Goal: Obtain resource: Obtain resource

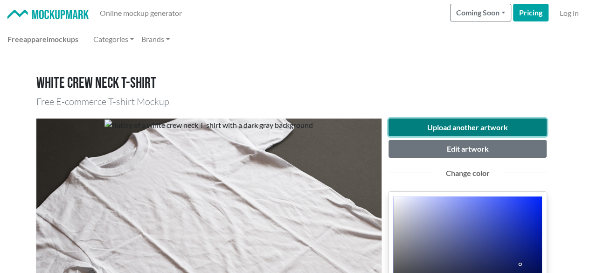
click at [457, 121] on button "Upload another artwork" at bounding box center [467, 127] width 159 height 18
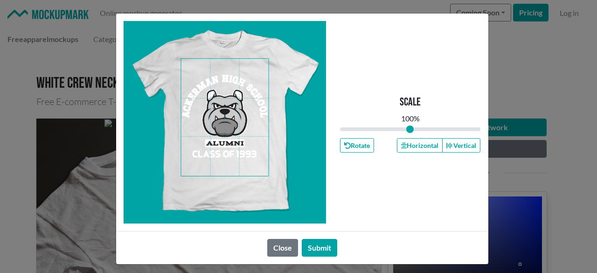
click at [219, 123] on span at bounding box center [225, 117] width 88 height 117
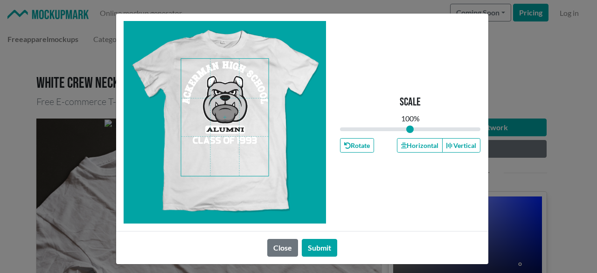
click at [220, 109] on span at bounding box center [225, 117] width 88 height 117
click at [421, 148] on button "Horizontal" at bounding box center [420, 145] width 46 height 14
click at [320, 248] on button "Submit" at bounding box center [319, 248] width 35 height 18
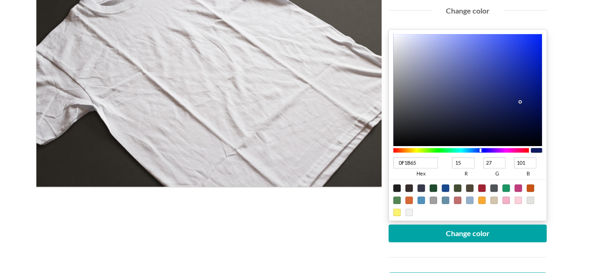
scroll to position [186, 0]
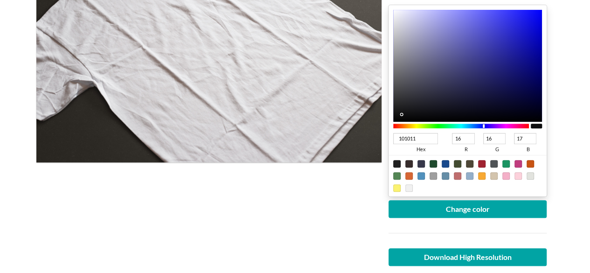
type input "101011"
type input "16"
type input "17"
click at [397, 114] on div at bounding box center [467, 66] width 149 height 112
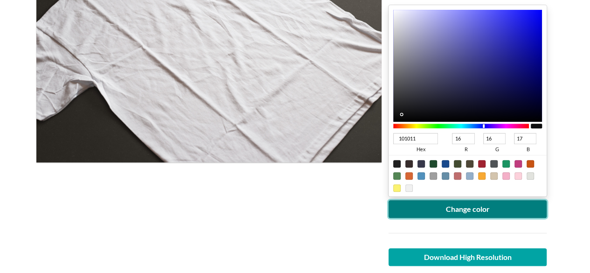
click at [521, 214] on button "Change color" at bounding box center [467, 209] width 159 height 18
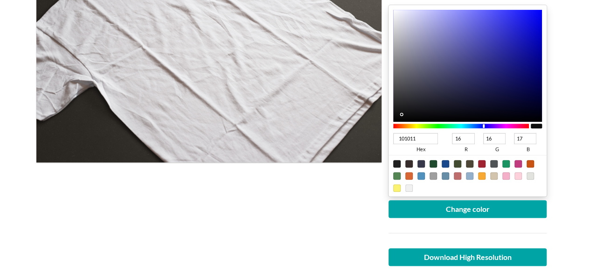
type input "18181A"
type input "24"
type input "26"
click at [404, 110] on div at bounding box center [467, 66] width 149 height 112
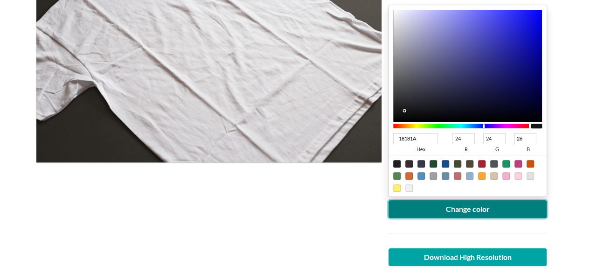
click at [415, 205] on button "Change color" at bounding box center [467, 209] width 159 height 18
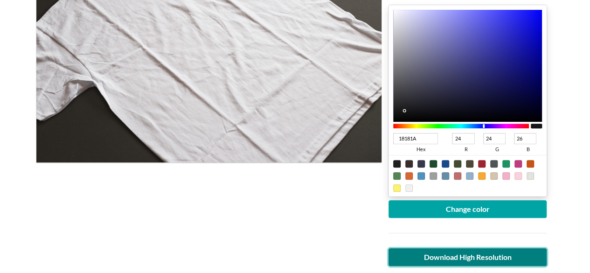
click at [483, 253] on link "Download High Resolution" at bounding box center [467, 257] width 159 height 18
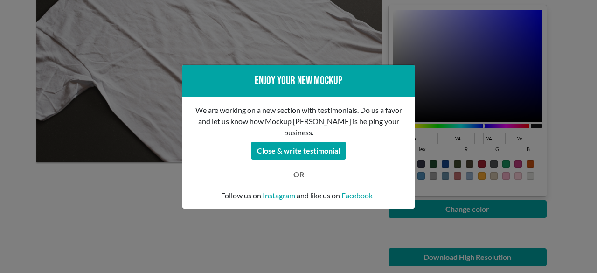
click at [139, 203] on div "Enjoy your new mockup We are working on a new section with testimonials. Do us …" at bounding box center [298, 136] width 597 height 273
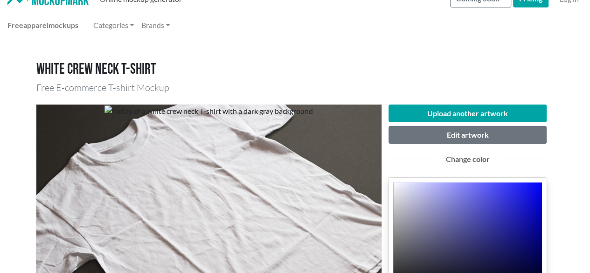
scroll to position [0, 0]
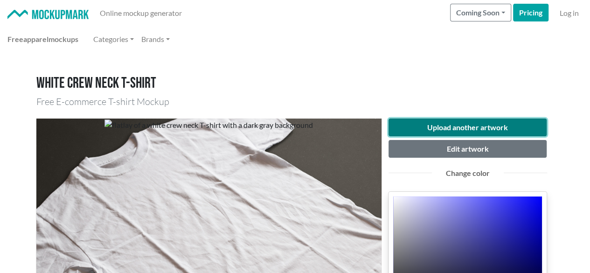
click at [482, 123] on button "Upload another artwork" at bounding box center [467, 127] width 159 height 18
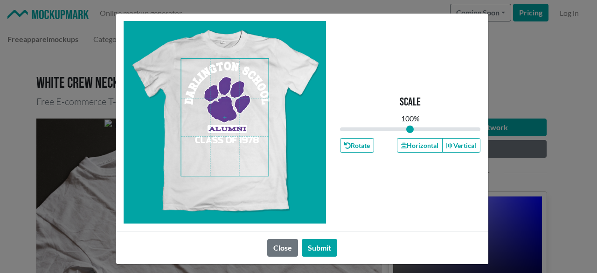
click at [220, 90] on span at bounding box center [225, 117] width 88 height 117
click at [414, 146] on button "Horizontal" at bounding box center [420, 145] width 46 height 14
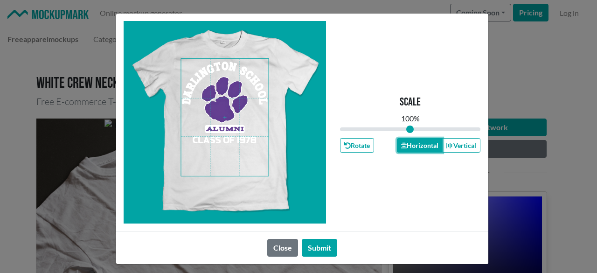
click at [414, 146] on button "Horizontal" at bounding box center [420, 145] width 46 height 14
click at [413, 146] on button "Horizontal" at bounding box center [420, 145] width 46 height 14
click at [308, 248] on button "Submit" at bounding box center [319, 248] width 35 height 18
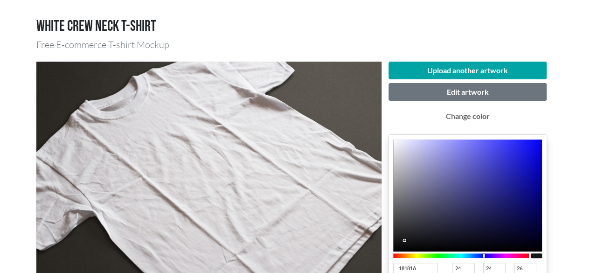
scroll to position [93, 0]
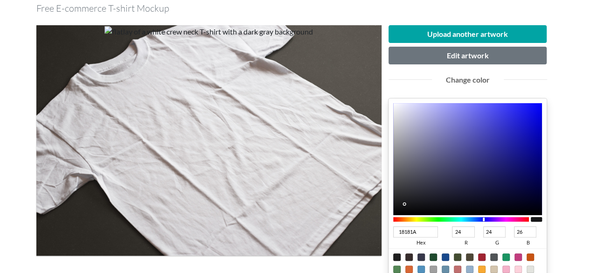
type input "1A181A"
type input "26"
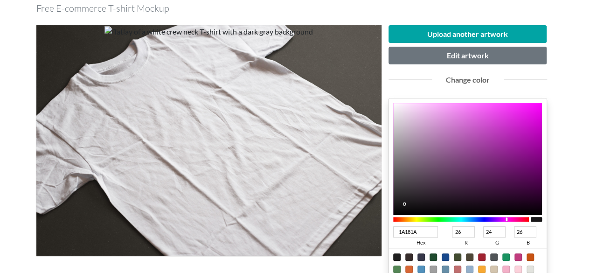
click at [502, 219] on div at bounding box center [461, 219] width 136 height 5
type input "490949"
type input "73"
type input "9"
type input "73"
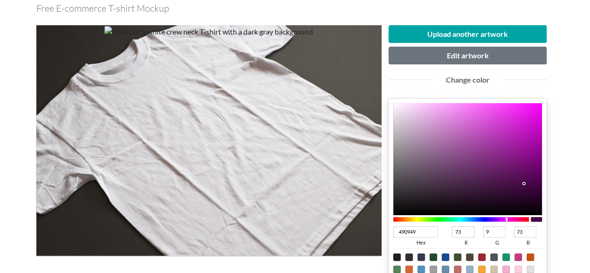
click at [524, 182] on div at bounding box center [467, 159] width 149 height 112
type input "5B0E5B"
type input "91"
type input "14"
type input "91"
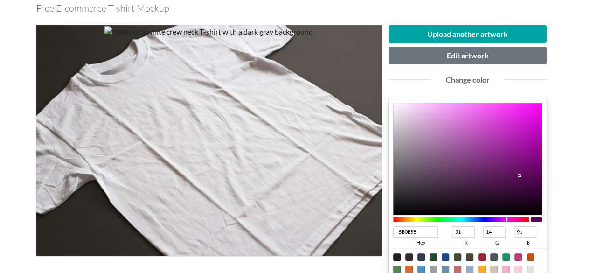
click at [519, 174] on div at bounding box center [467, 159] width 149 height 112
type input "650F65"
type input "101"
type input "15"
type input "101"
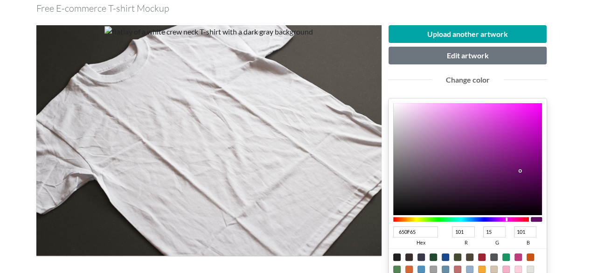
click at [520, 170] on div at bounding box center [467, 159] width 149 height 112
type input "650965"
type input "9"
click at [529, 170] on div at bounding box center [467, 159] width 149 height 112
click at [529, 170] on div at bounding box center [529, 171] width 2 height 2
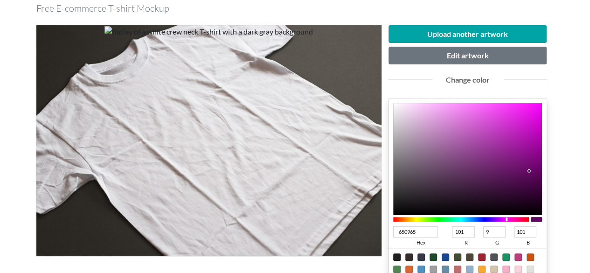
click at [529, 170] on div at bounding box center [529, 171] width 2 height 2
type input "6A096A"
type input "106"
type input "6B096B"
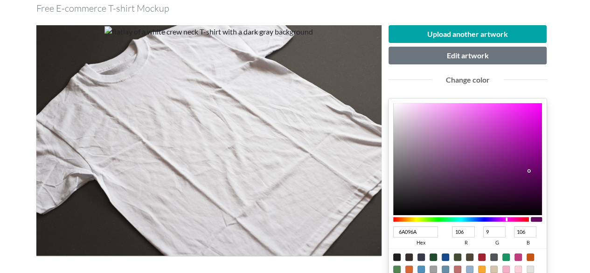
type input "107"
click at [530, 167] on div at bounding box center [467, 159] width 149 height 112
type input "720972"
type input "114"
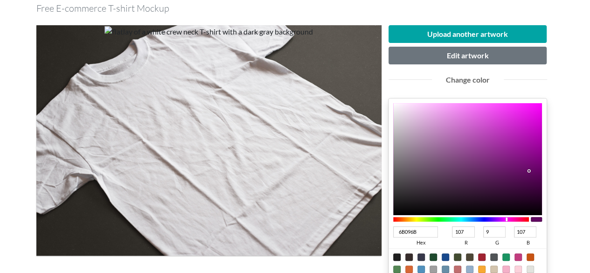
type input "114"
click at [530, 164] on div at bounding box center [467, 159] width 149 height 112
type input "7B0A7B"
type input "123"
type input "10"
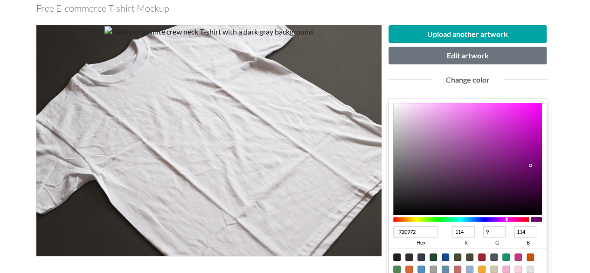
type input "123"
click at [530, 160] on div at bounding box center [467, 159] width 149 height 112
type input "7C0A7C"
type input "124"
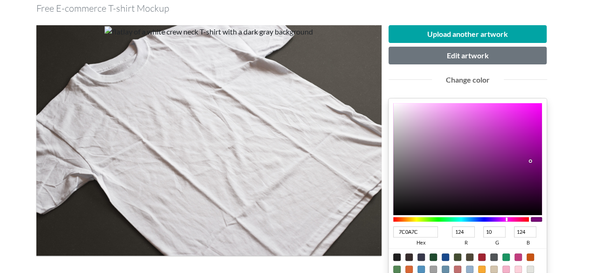
type input "840B84"
type input "132"
type input "11"
type input "132"
click at [529, 156] on div at bounding box center [467, 159] width 149 height 112
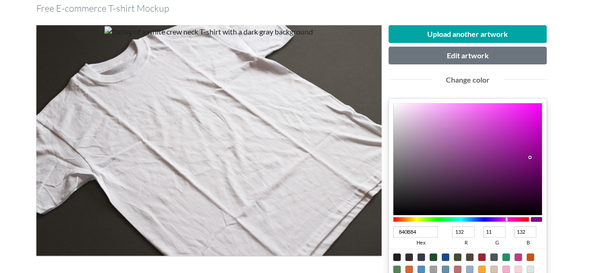
type input "7D0B84"
type input "125"
click at [505, 218] on div at bounding box center [505, 219] width 2 height 4
type input "7B0B84"
type input "123"
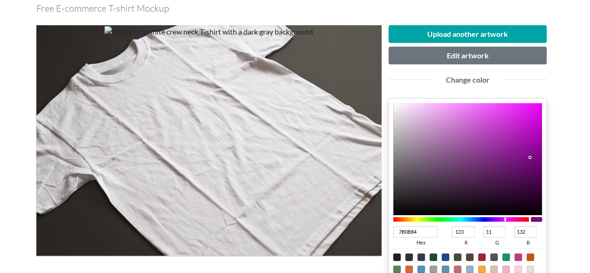
type input "780B84"
type input "120"
type input "760B84"
type input "118"
type input "730B84"
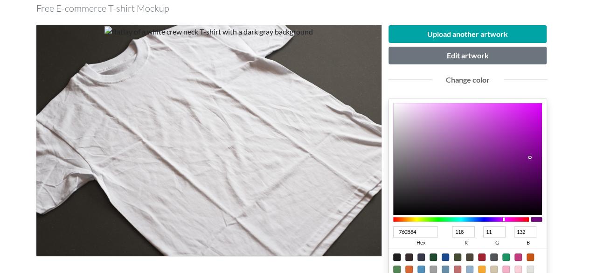
type input "115"
type input "710B84"
type input "113"
type input "6E0B84"
type input "110"
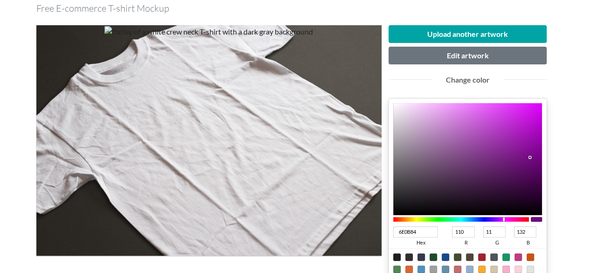
type input "6C0B84"
type input "108"
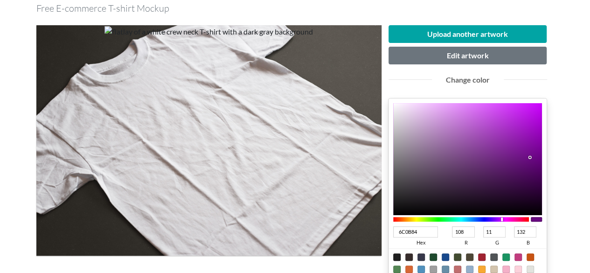
click at [502, 221] on div at bounding box center [461, 219] width 136 height 5
type input "5D0374"
type input "93"
type input "3"
type input "116"
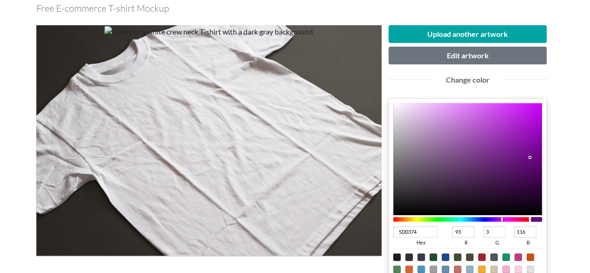
click at [538, 164] on div at bounding box center [467, 159] width 149 height 112
type input "65047E"
type input "101"
type input "4"
type input "126"
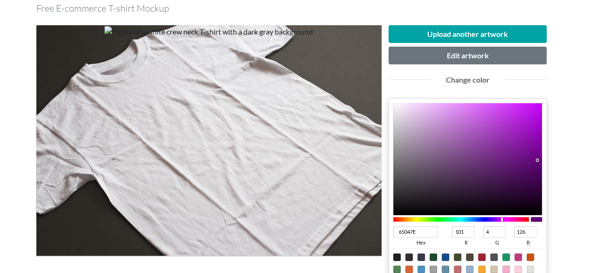
click at [538, 159] on div at bounding box center [467, 159] width 149 height 112
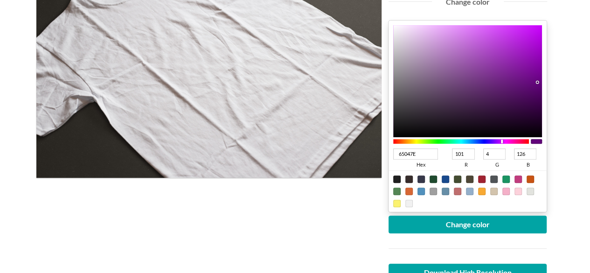
scroll to position [186, 0]
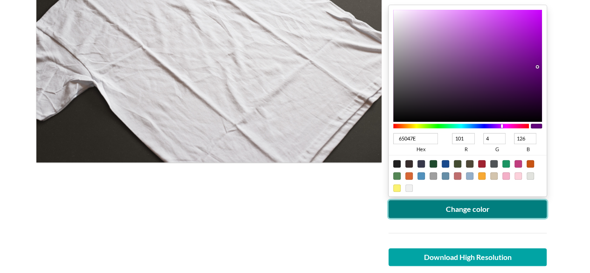
click at [491, 208] on button "Change color" at bounding box center [467, 209] width 159 height 18
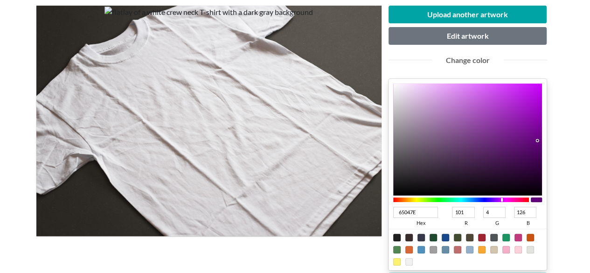
scroll to position [93, 0]
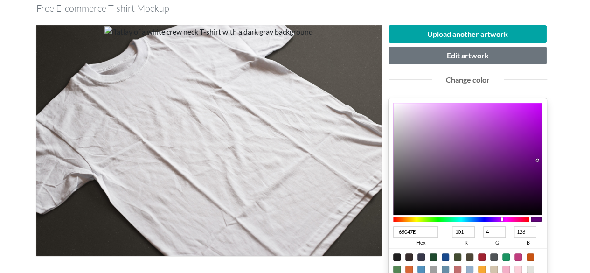
type input "63047E"
type input "99"
type input "61047E"
type input "97"
type input "5E047E"
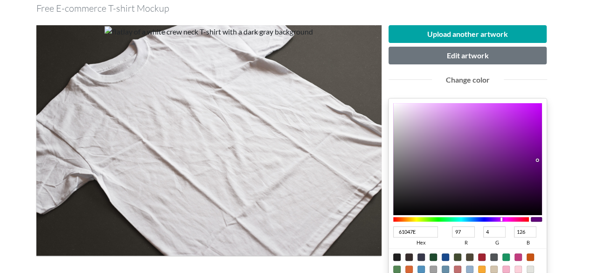
type input "94"
type input "5C047E"
type input "92"
type input "59047E"
type input "89"
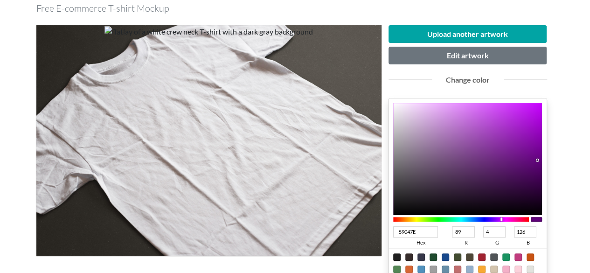
type input "57047E"
type input "87"
type input "54047E"
type input "84"
type input "52047E"
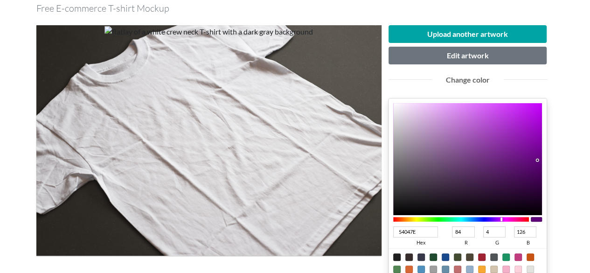
type input "82"
type input "4F047E"
type input "79"
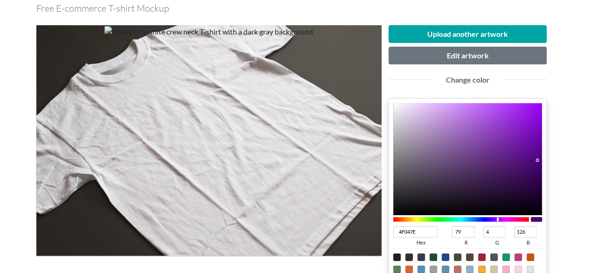
type input "4D047E"
type input "77"
type input "4A047E"
type input "74"
type input "48047E"
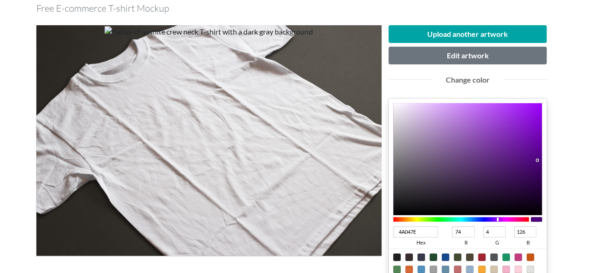
type input "72"
type input "45047E"
type input "69"
type input "43047E"
type input "67"
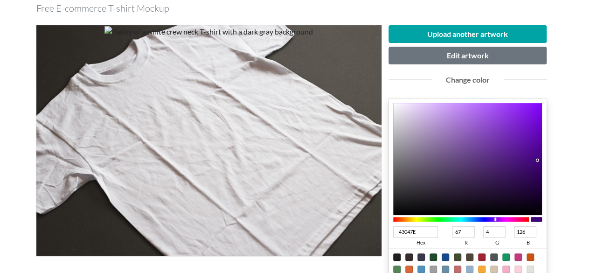
type input "45047E"
type input "69"
type input "48047E"
type input "72"
type input "4A047E"
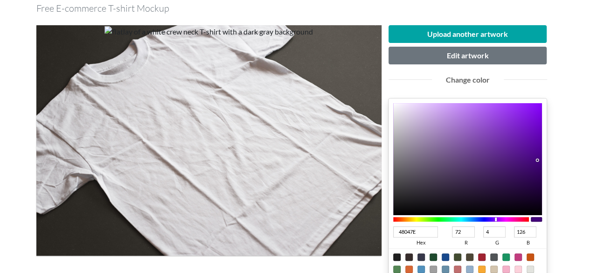
type input "74"
type input "4D047E"
type input "77"
click at [497, 219] on div at bounding box center [497, 219] width 2 height 4
type input "7908C5"
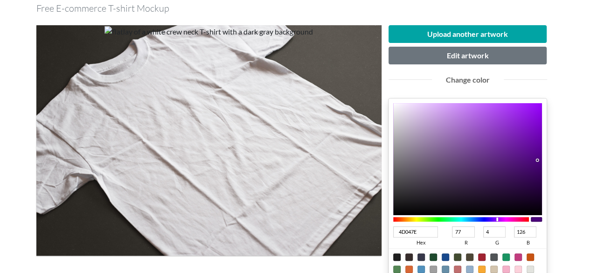
type input "121"
type input "8"
type input "197"
click at [536, 128] on div at bounding box center [467, 159] width 149 height 112
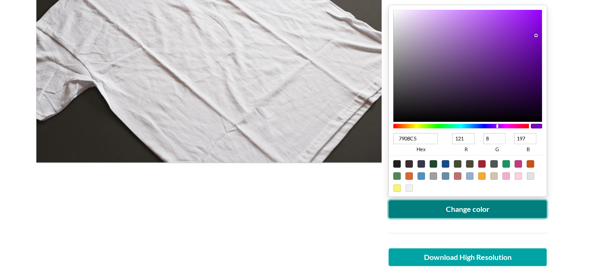
click at [489, 212] on button "Change color" at bounding box center [467, 209] width 159 height 18
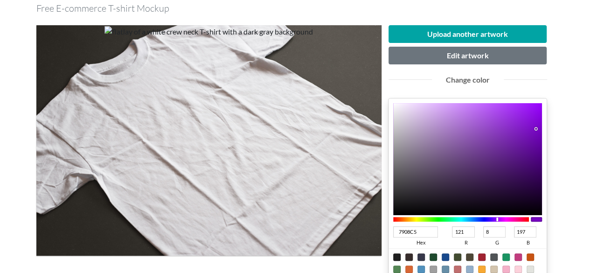
type input "60029F"
type input "96"
type input "2"
type input "159"
click at [540, 145] on div at bounding box center [467, 159] width 149 height 112
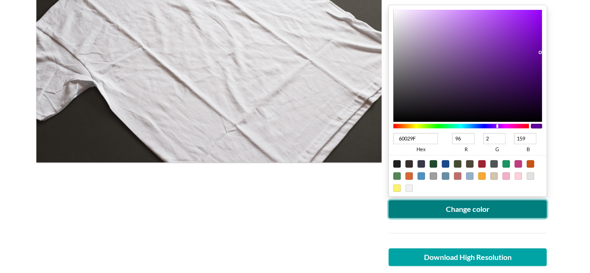
click at [490, 206] on button "Change color" at bounding box center [467, 209] width 159 height 18
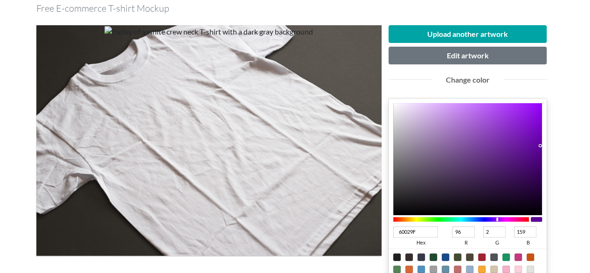
type input "55018D"
type input "85"
type input "1"
type input "141"
type input "55008D"
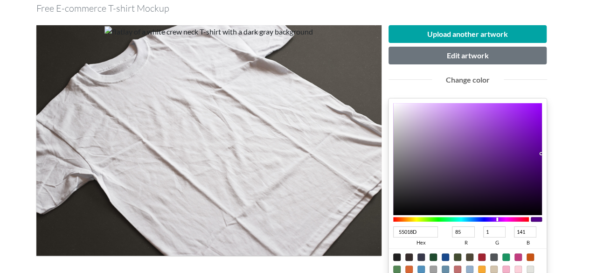
type input "0"
type input "56008E"
type input "86"
type input "142"
type input "55008D"
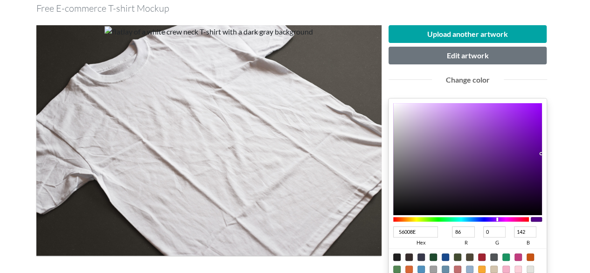
type input "85"
type input "141"
drag, startPoint x: 540, startPoint y: 152, endPoint x: 567, endPoint y: 152, distance: 27.0
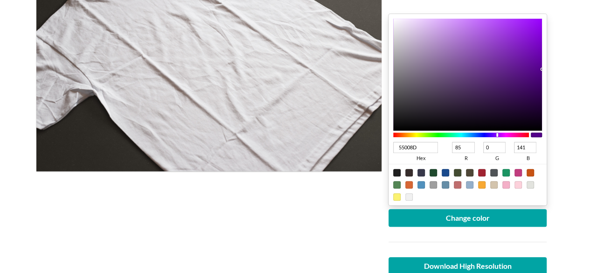
scroll to position [186, 0]
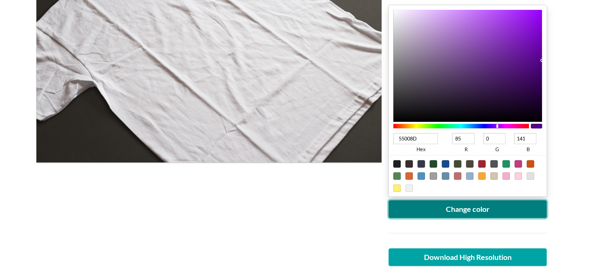
click at [483, 200] on button "Change color" at bounding box center [467, 209] width 159 height 18
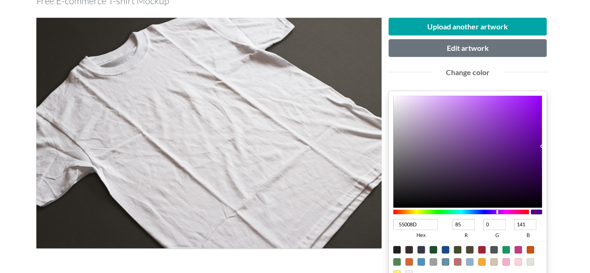
scroll to position [93, 0]
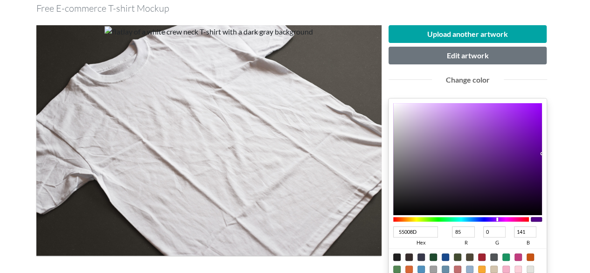
type input "580191"
type input "88"
type input "1"
type input "145"
type input "580091"
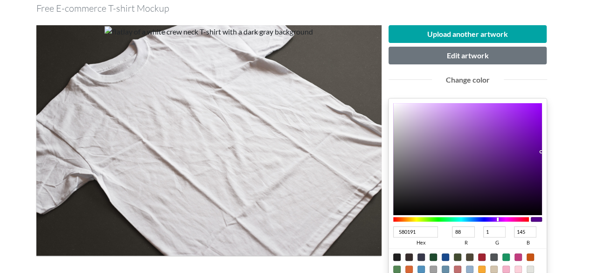
type input "0"
type input "3C0064"
type input "60"
type input "100"
type input "440071"
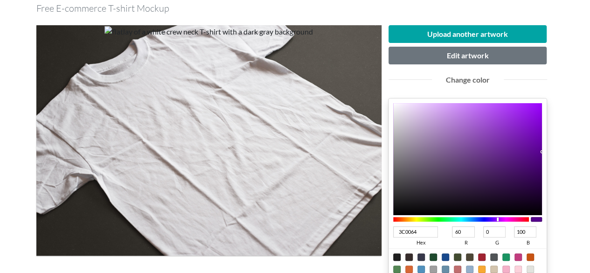
type input "68"
type input "113"
type input "4B007C"
type input "75"
type input "124"
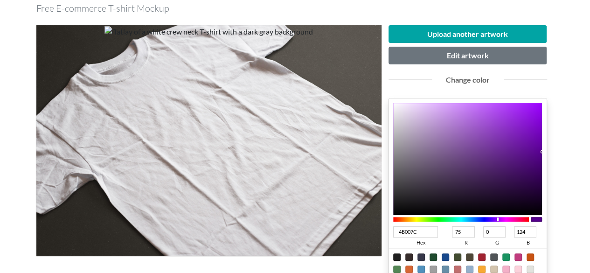
type input "4E0080"
type input "78"
type input "128"
type input "4F0082"
type input "79"
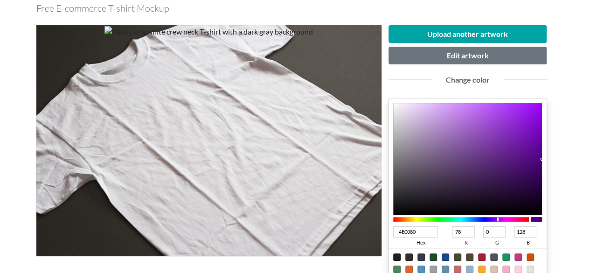
type input "130"
type input "510084"
type input "81"
type input "132"
type input "510083"
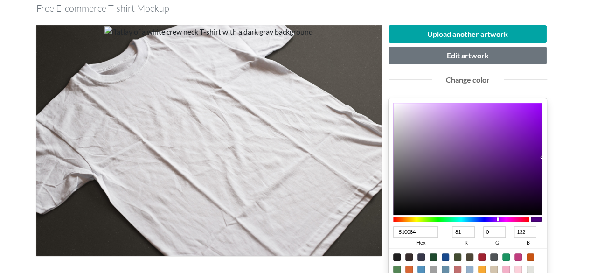
type input "131"
type input "4F0080"
type input "79"
type input "128"
type input "4D007D"
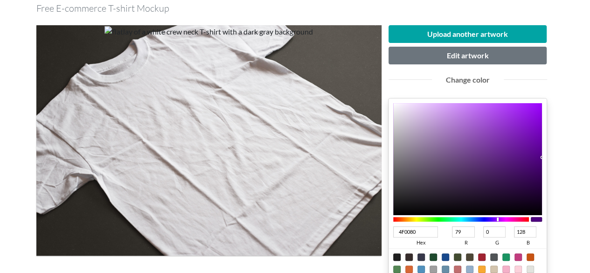
type input "77"
type input "125"
type input "4C007C"
type input "76"
type input "124"
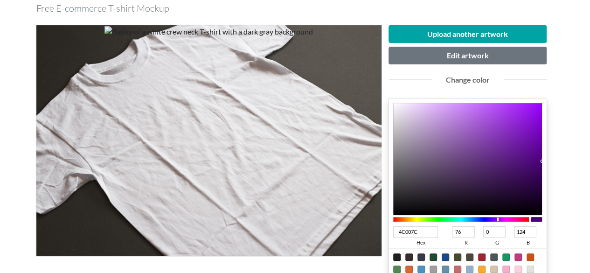
type input "4D007D"
type input "77"
type input "125"
type input "4E007E"
type input "78"
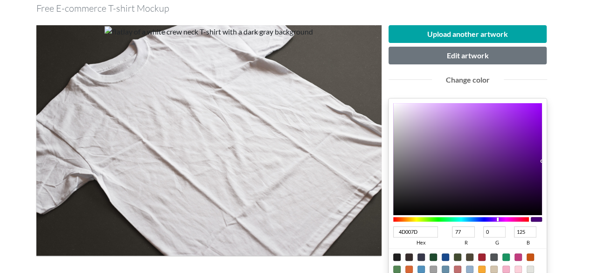
type input "126"
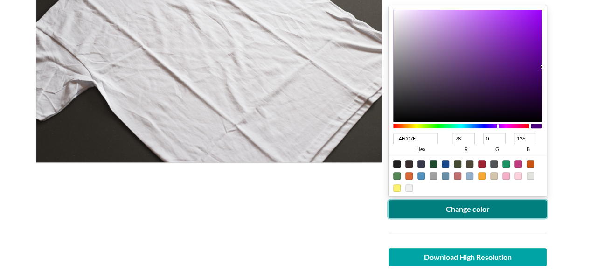
click at [494, 205] on button "Change color" at bounding box center [467, 209] width 159 height 18
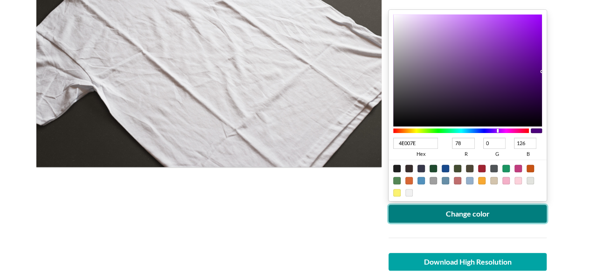
scroll to position [186, 0]
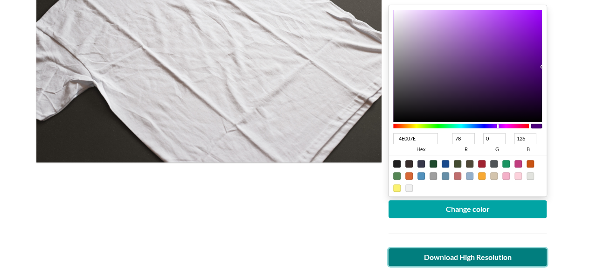
click at [470, 251] on link "Download High Resolution" at bounding box center [467, 257] width 159 height 18
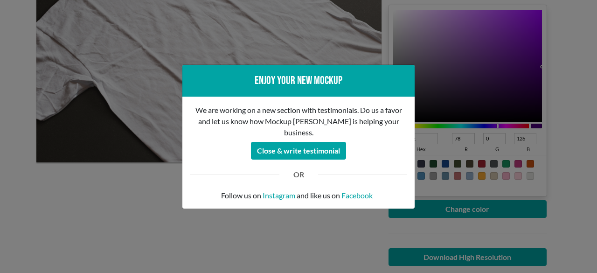
click at [189, 197] on div "We are working on a new section with testimonials. Do us a favor and let us kno…" at bounding box center [298, 152] width 232 height 111
drag, startPoint x: 101, startPoint y: 214, endPoint x: 111, endPoint y: 207, distance: 12.2
click at [103, 214] on div "Enjoy your new mockup We are working on a new section with testimonials. Do us …" at bounding box center [298, 136] width 597 height 273
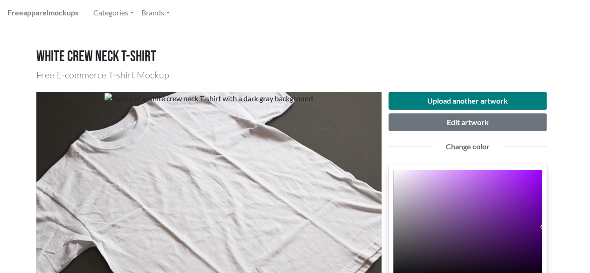
scroll to position [0, 0]
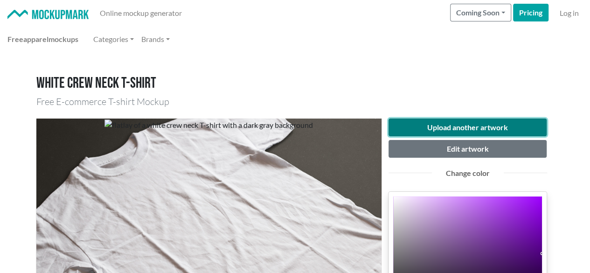
click at [465, 119] on button "Upload another artwork" at bounding box center [467, 127] width 159 height 18
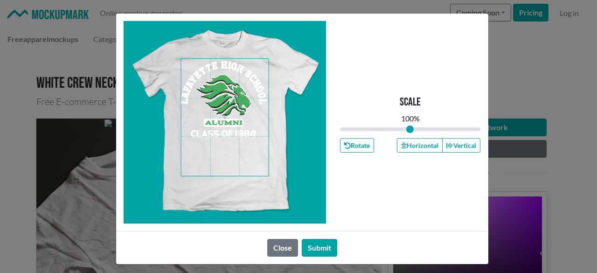
click at [217, 118] on span at bounding box center [225, 117] width 88 height 117
click at [397, 141] on button "Horizontal" at bounding box center [420, 145] width 46 height 14
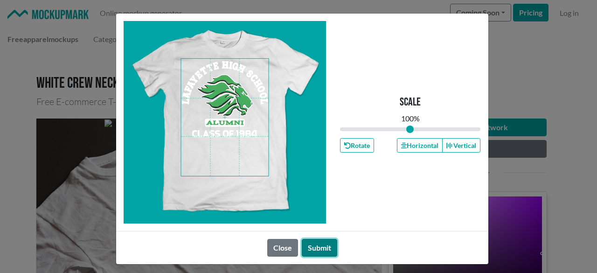
click at [312, 248] on button "Submit" at bounding box center [319, 248] width 35 height 18
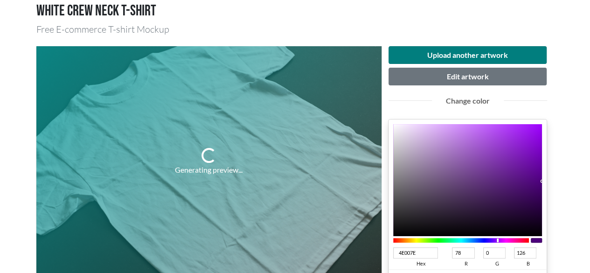
scroll to position [93, 0]
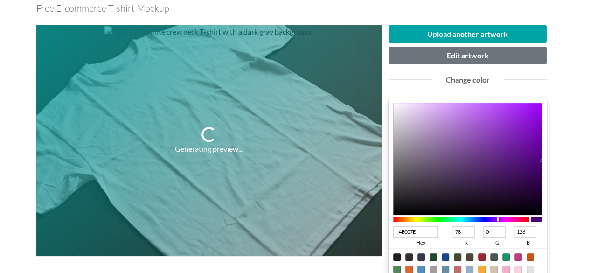
type input "047E00"
type input "4"
type input "126"
type input "0"
click at [437, 217] on div at bounding box center [461, 219] width 136 height 5
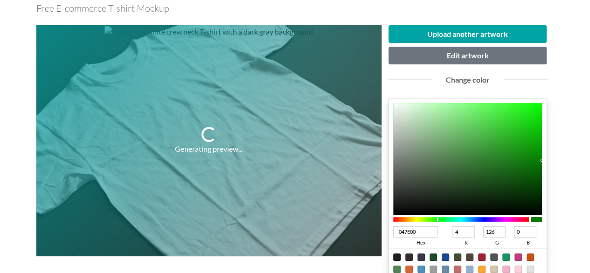
type input "007E09"
type input "0"
type input "9"
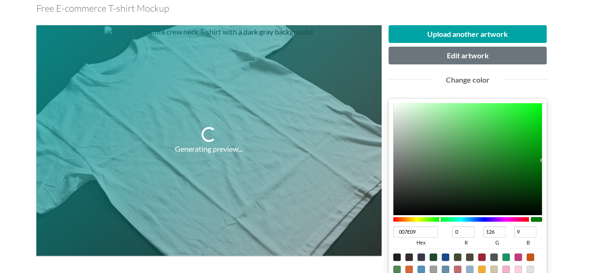
click at [440, 218] on div at bounding box center [461, 219] width 136 height 5
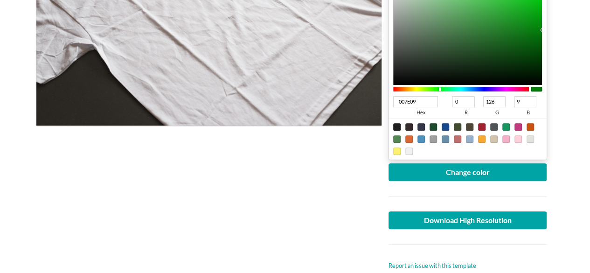
scroll to position [280, 0]
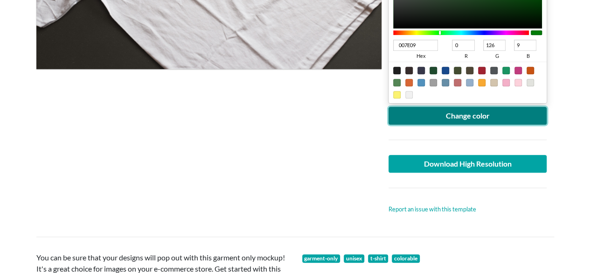
click at [451, 113] on button "Change color" at bounding box center [467, 116] width 159 height 18
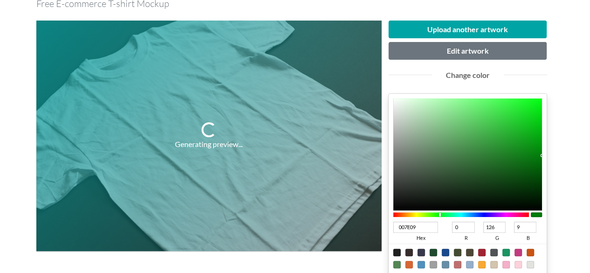
scroll to position [93, 0]
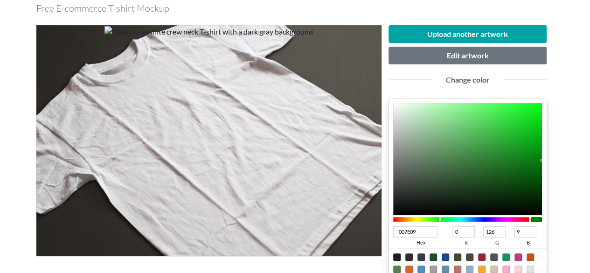
type input "007E01"
type input "1"
type input "027E00"
type input "2"
type input "0"
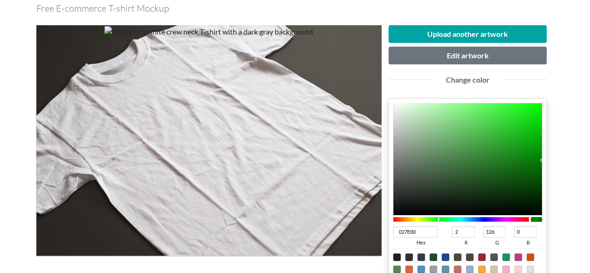
type input "047E00"
type input "4"
type input "077E00"
type input "7"
type input "097E00"
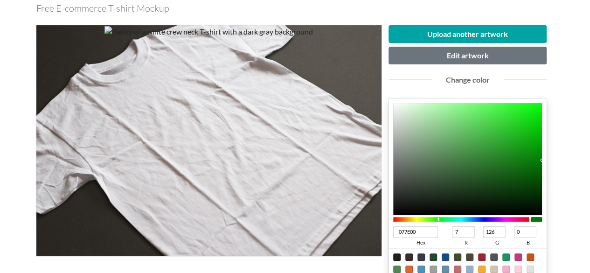
type input "9"
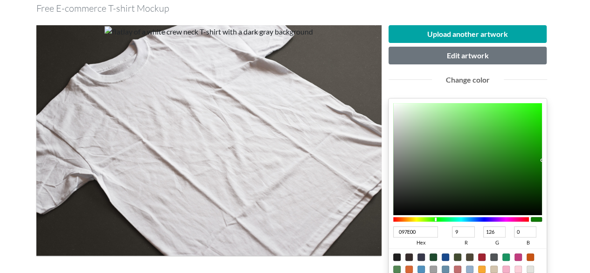
type input "0F7E00"
type input "15"
type input "147E00"
type input "20"
type input "167E00"
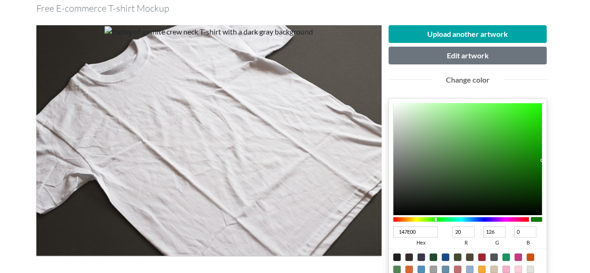
type input "22"
type input "197E00"
type input "25"
type input "1C7E00"
type input "28"
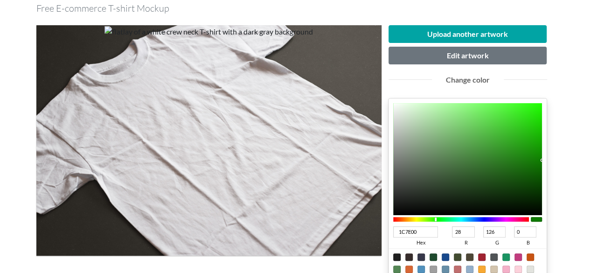
type input "217E00"
type input "33"
type input "237E00"
type input "35"
type input "297E00"
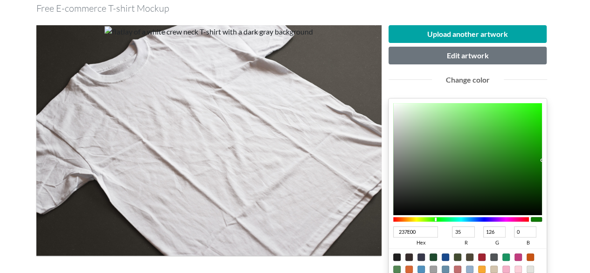
type input "41"
type input "2B7E00"
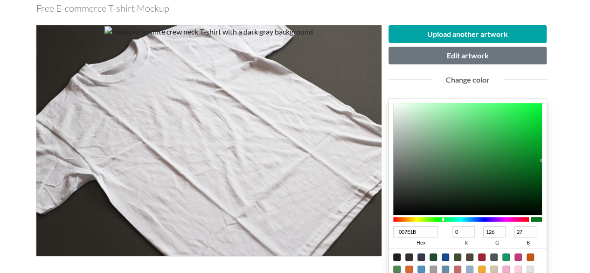
drag, startPoint x: 438, startPoint y: 218, endPoint x: 443, endPoint y: 217, distance: 4.8
click at [443, 217] on div at bounding box center [461, 219] width 136 height 5
click at [538, 153] on div at bounding box center [467, 159] width 149 height 112
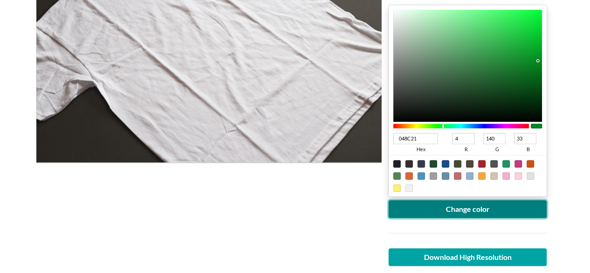
click at [510, 214] on button "Change color" at bounding box center [467, 209] width 159 height 18
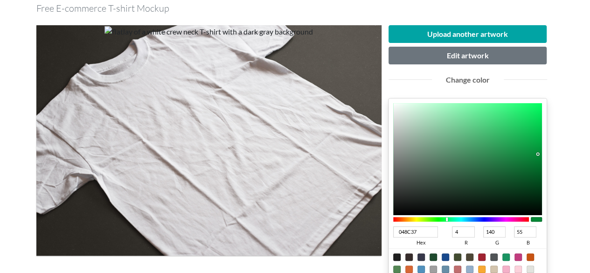
drag, startPoint x: 442, startPoint y: 219, endPoint x: 447, endPoint y: 220, distance: 4.7
click at [447, 220] on div at bounding box center [447, 219] width 2 height 4
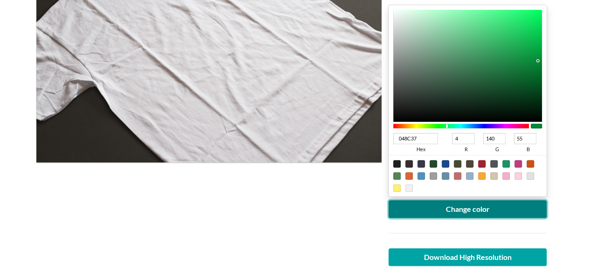
click at [495, 207] on button "Change color" at bounding box center [467, 209] width 159 height 18
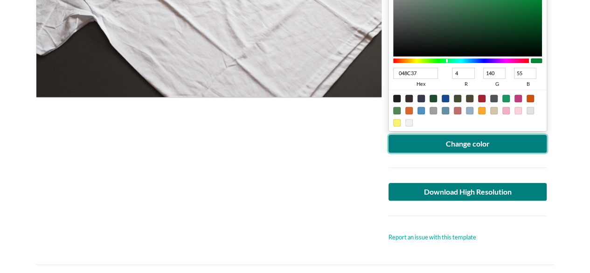
scroll to position [280, 0]
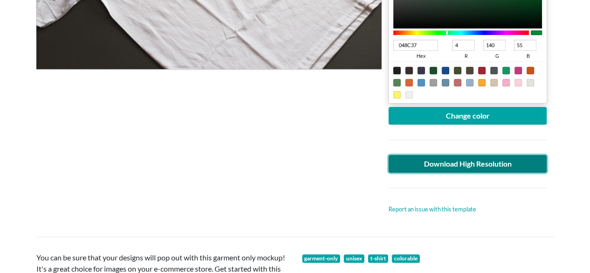
click at [451, 158] on link "Download High Resolution" at bounding box center [467, 164] width 159 height 18
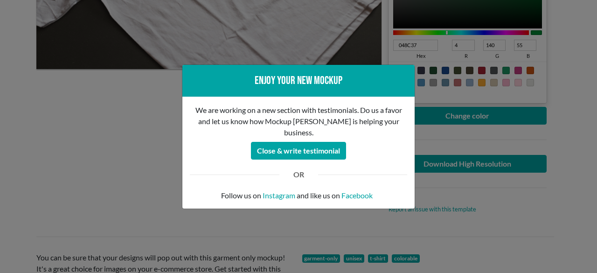
click at [78, 129] on div "Enjoy your new mockup We are working on a new section with testimonials. Do us …" at bounding box center [298, 136] width 597 height 273
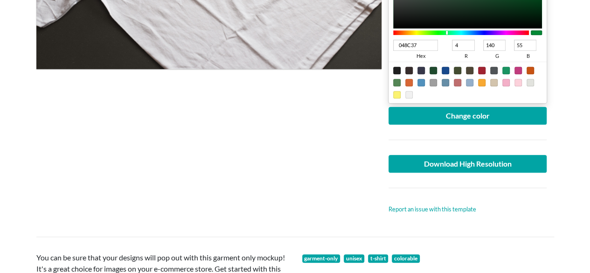
scroll to position [303, 0]
